Goal: Task Accomplishment & Management: Use online tool/utility

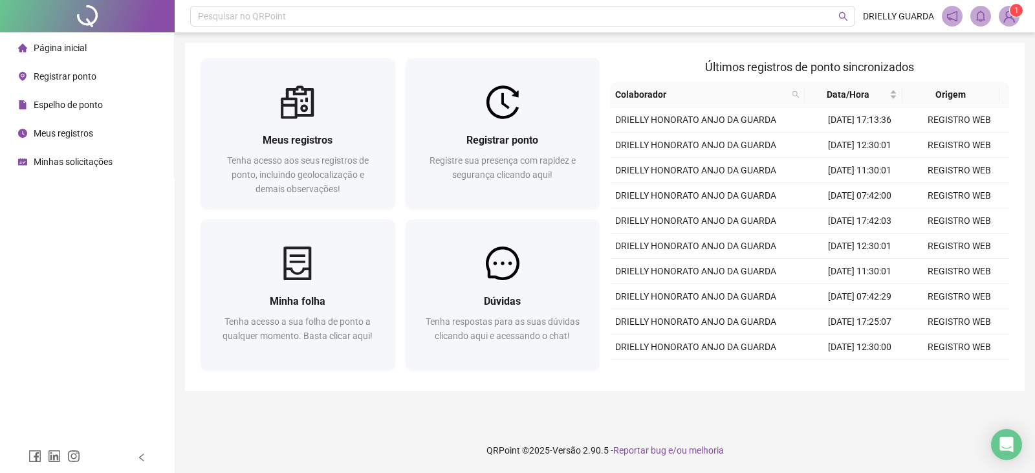
click at [76, 73] on span "Registrar ponto" at bounding box center [65, 76] width 63 height 10
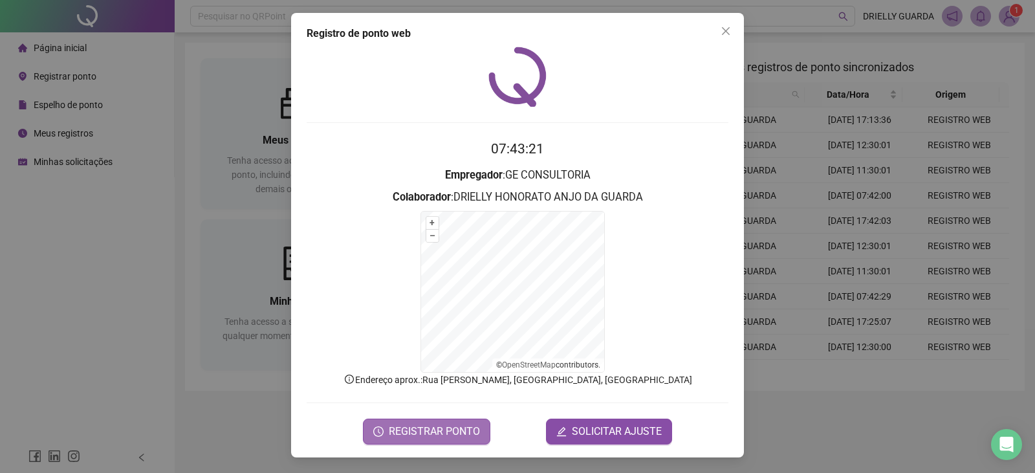
click at [440, 430] on span "REGISTRAR PONTO" at bounding box center [434, 432] width 91 height 16
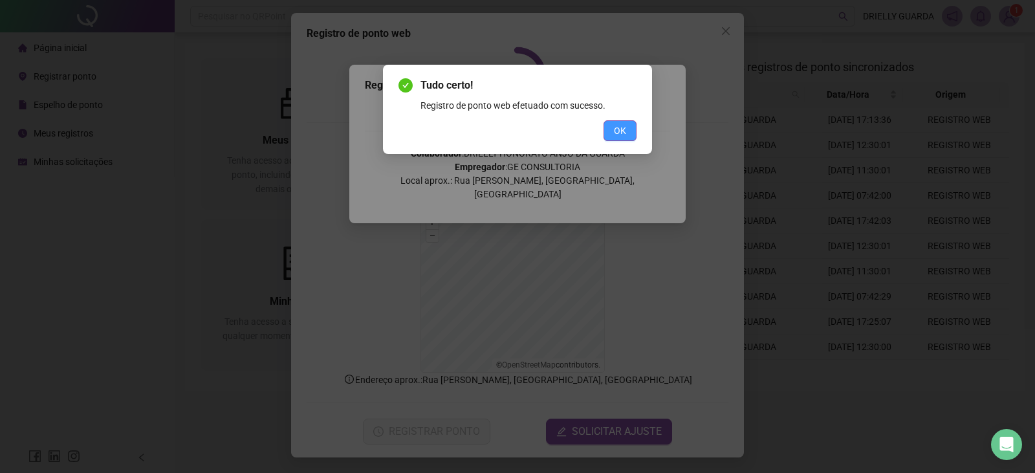
click at [614, 130] on span "OK" at bounding box center [620, 131] width 12 height 14
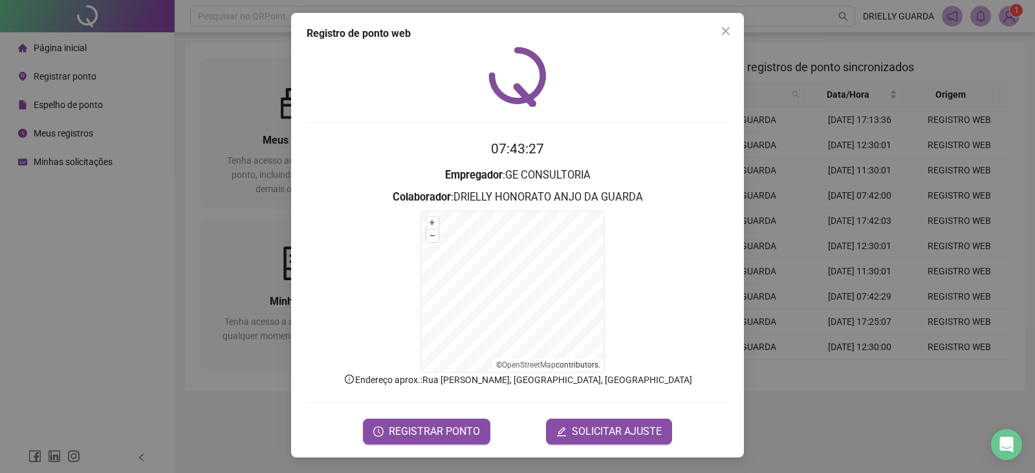
drag, startPoint x: 733, startPoint y: 36, endPoint x: 717, endPoint y: 67, distance: 34.1
click at [733, 36] on button "Close" at bounding box center [725, 31] width 21 height 21
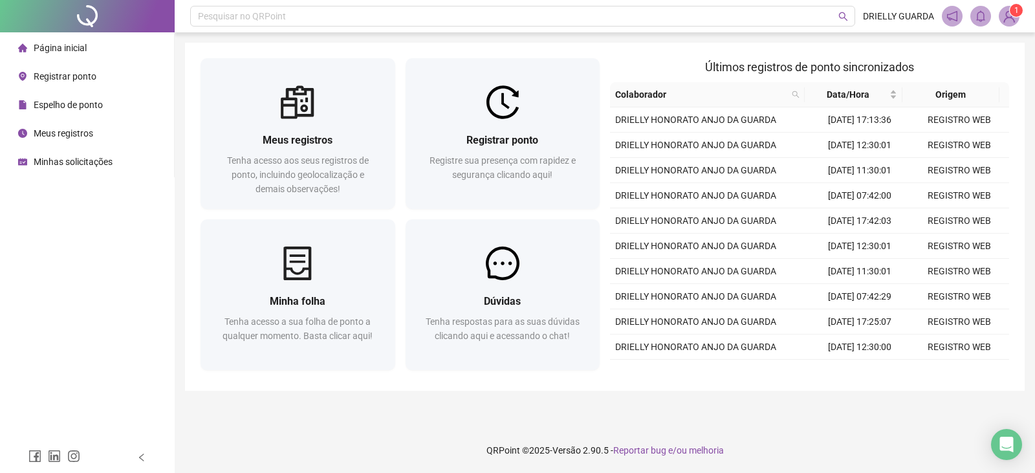
click at [81, 106] on span "Espelho de ponto" at bounding box center [68, 105] width 69 height 10
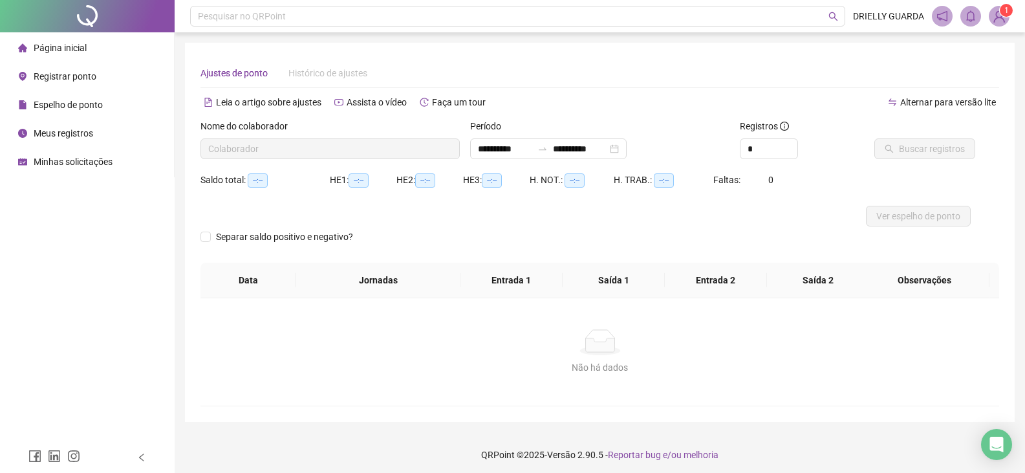
type input "**********"
click at [916, 150] on span "Buscar registros" at bounding box center [932, 149] width 66 height 14
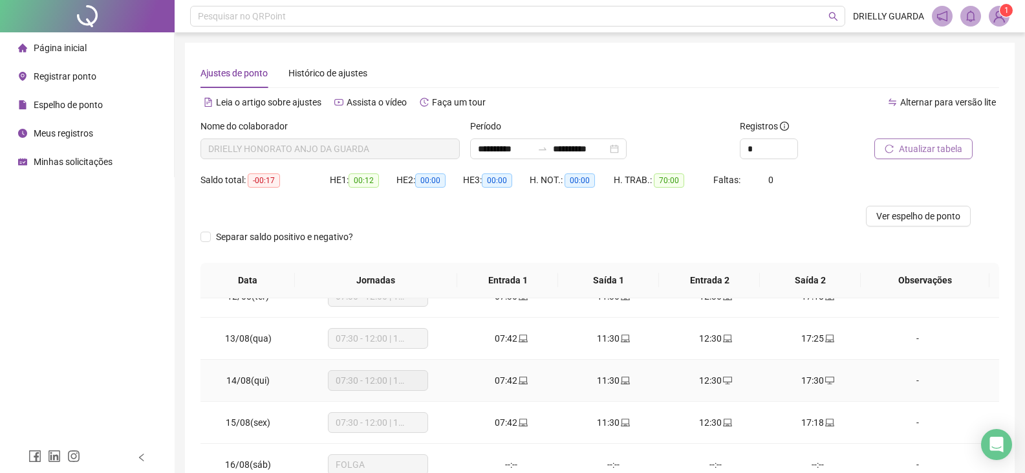
scroll to position [144, 0]
